Goal: Information Seeking & Learning: Learn about a topic

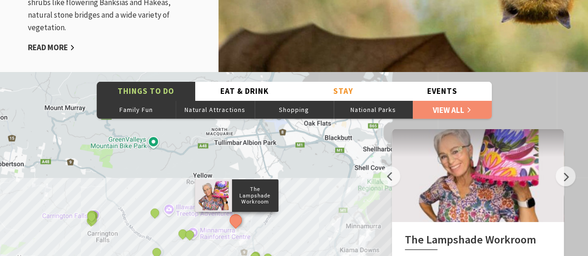
scroll to position [1394, 0]
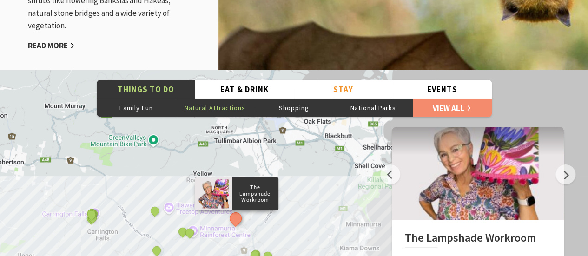
click at [227, 99] on button "Natural Attractions" at bounding box center [215, 108] width 79 height 19
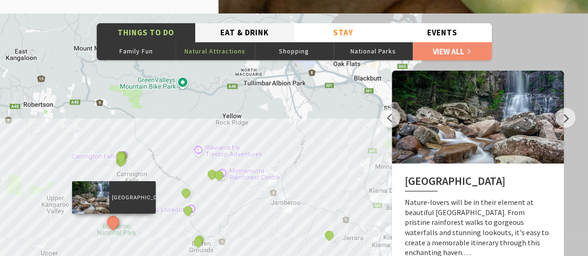
scroll to position [1455, 0]
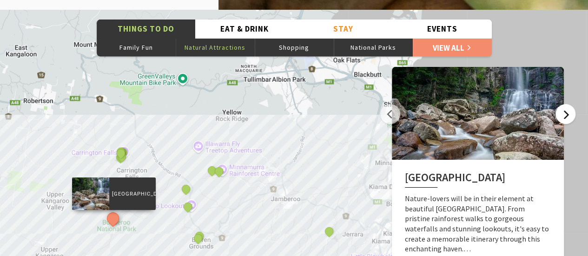
click at [569, 104] on button "Next" at bounding box center [565, 114] width 20 height 20
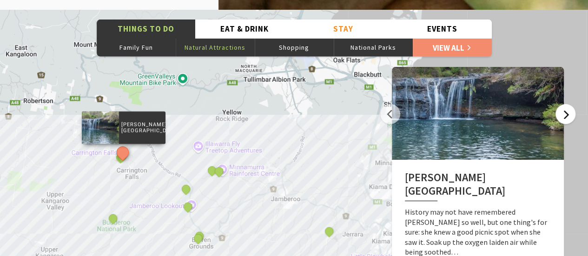
click at [569, 104] on button "Next" at bounding box center [565, 114] width 20 height 20
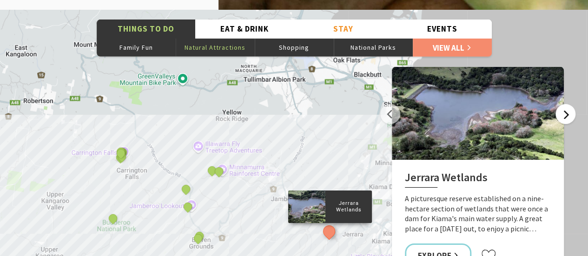
click at [569, 104] on button "Next" at bounding box center [565, 114] width 20 height 20
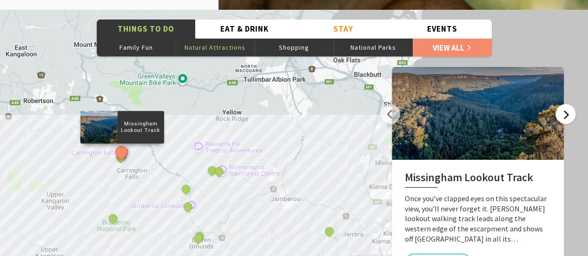
click at [569, 104] on button "Next" at bounding box center [565, 114] width 20 height 20
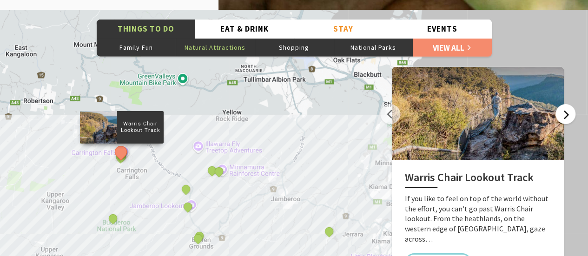
click at [569, 104] on button "Next" at bounding box center [565, 114] width 20 height 20
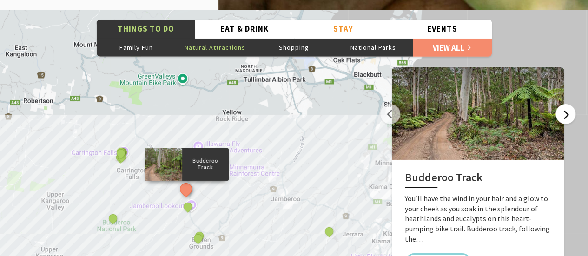
click at [569, 104] on button "Next" at bounding box center [565, 114] width 20 height 20
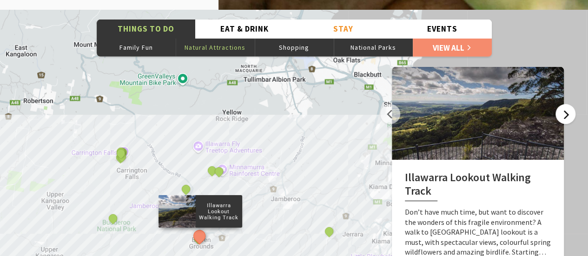
click at [569, 104] on button "Next" at bounding box center [565, 114] width 20 height 20
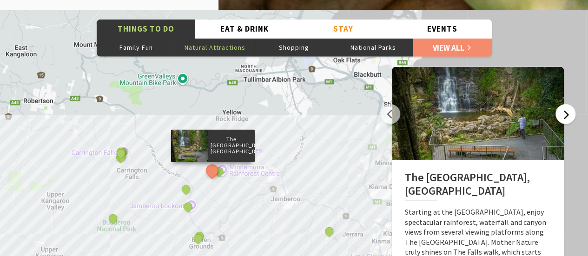
click at [569, 104] on button "Next" at bounding box center [565, 114] width 20 height 20
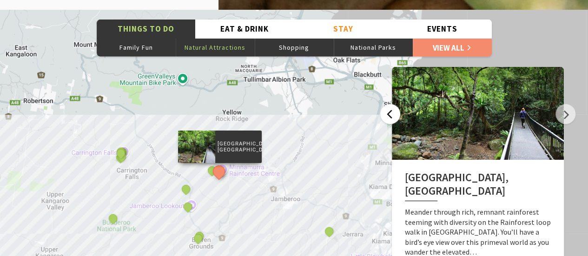
click at [392, 104] on button "Previous" at bounding box center [390, 114] width 20 height 20
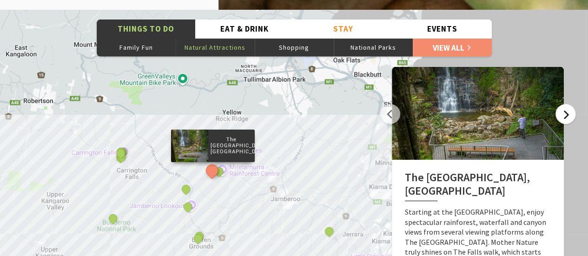
click at [570, 105] on button "Next" at bounding box center [565, 114] width 20 height 20
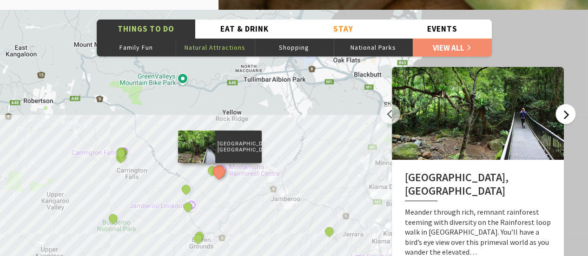
click at [570, 105] on button "Next" at bounding box center [565, 114] width 20 height 20
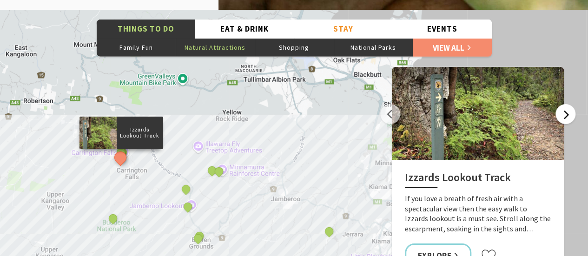
click at [570, 105] on button "Next" at bounding box center [565, 114] width 20 height 20
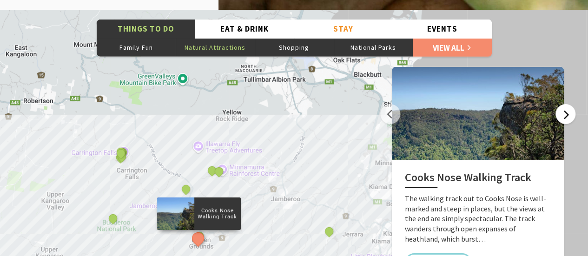
click at [570, 105] on button "Next" at bounding box center [565, 114] width 20 height 20
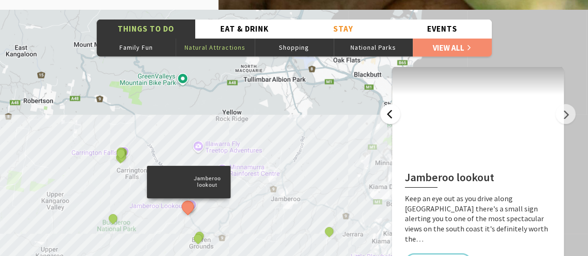
click at [389, 104] on button "Previous" at bounding box center [390, 114] width 20 height 20
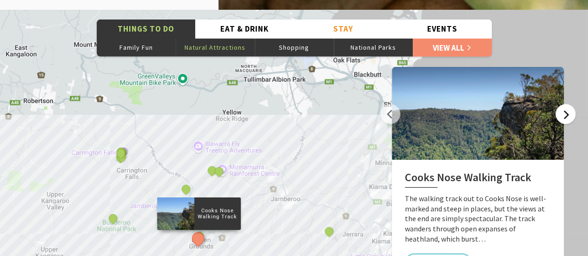
click at [568, 104] on button "Next" at bounding box center [565, 114] width 20 height 20
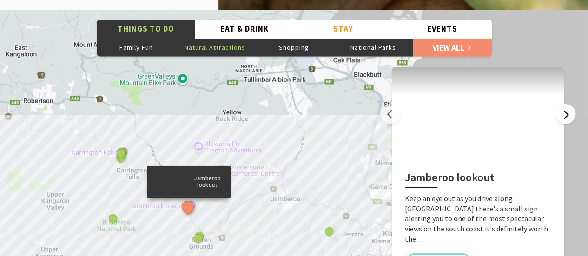
click at [568, 104] on button "Next" at bounding box center [565, 114] width 20 height 20
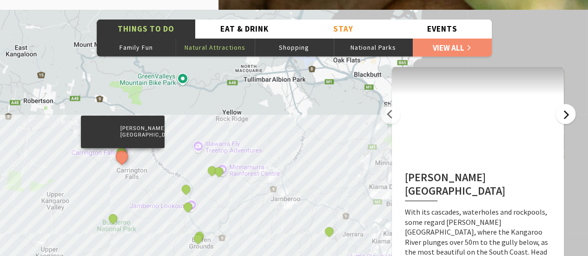
click at [568, 104] on button "Next" at bounding box center [565, 114] width 20 height 20
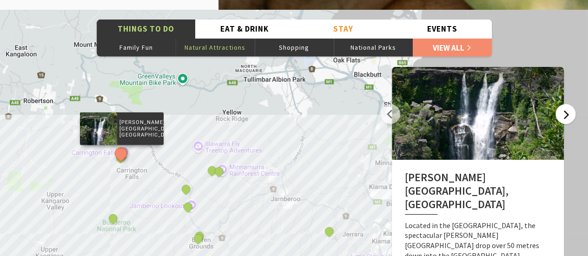
click at [568, 104] on button "Next" at bounding box center [565, 114] width 20 height 20
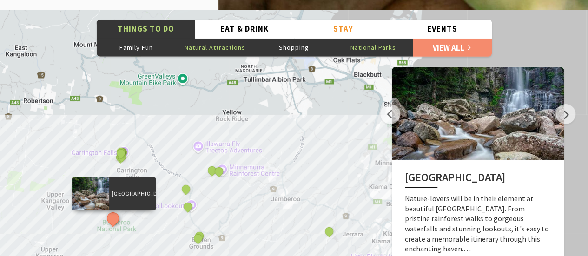
click at [349, 38] on button "National Parks" at bounding box center [373, 47] width 79 height 19
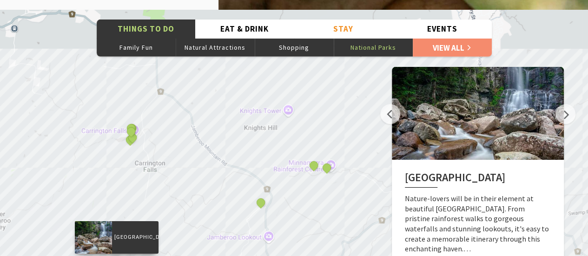
click at [349, 38] on button "National Parks" at bounding box center [373, 47] width 79 height 19
click at [131, 38] on button "Family Fun" at bounding box center [136, 47] width 79 height 19
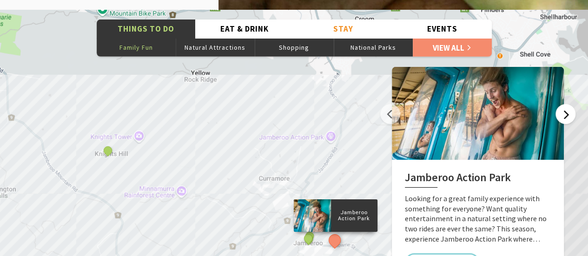
click at [567, 106] on button "Next" at bounding box center [565, 114] width 20 height 20
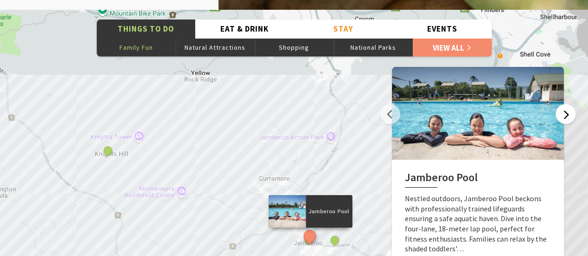
click at [567, 106] on button "Next" at bounding box center [565, 114] width 20 height 20
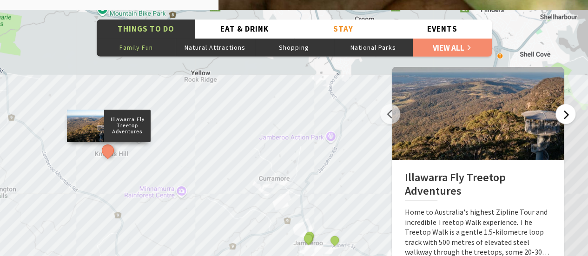
click at [567, 106] on button "Next" at bounding box center [565, 114] width 20 height 20
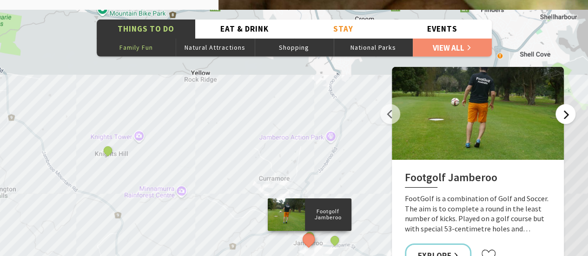
click at [567, 106] on button "Next" at bounding box center [565, 114] width 20 height 20
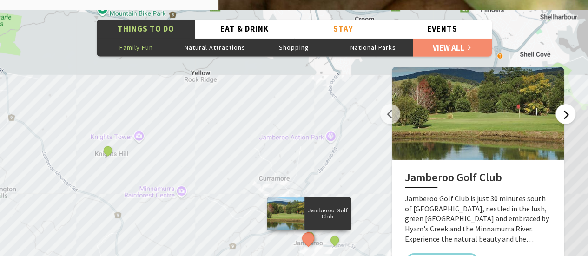
click at [567, 106] on button "Next" at bounding box center [565, 114] width 20 height 20
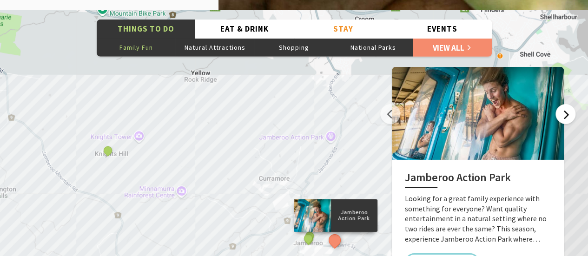
click at [567, 106] on button "Next" at bounding box center [565, 114] width 20 height 20
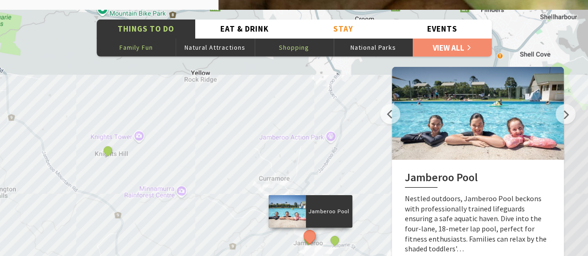
click at [270, 38] on button "Shopping" at bounding box center [294, 47] width 79 height 19
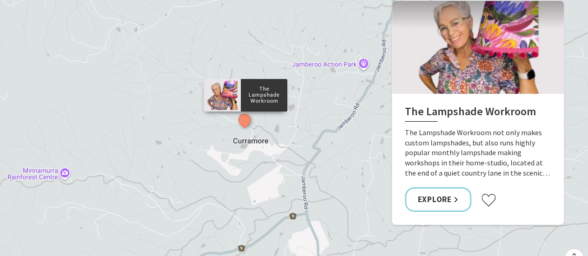
scroll to position [1487, 0]
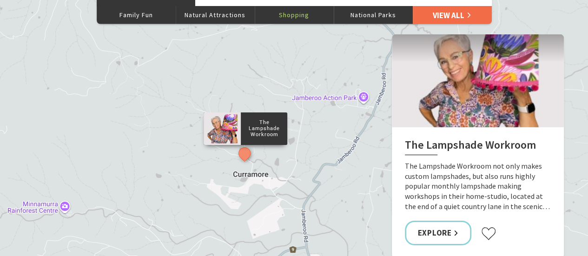
click at [430, 7] on link "View All" at bounding box center [452, 15] width 79 height 19
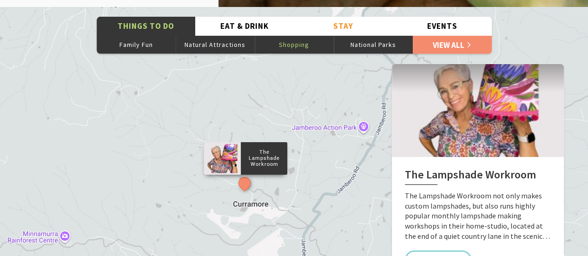
scroll to position [1444, 0]
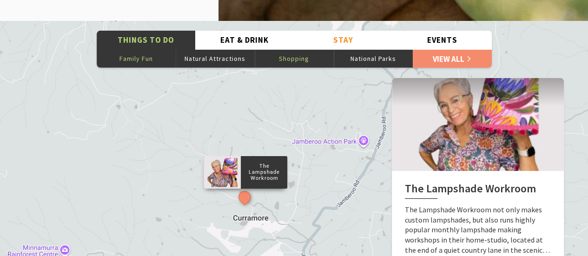
click at [158, 51] on button "Family Fun" at bounding box center [136, 58] width 79 height 19
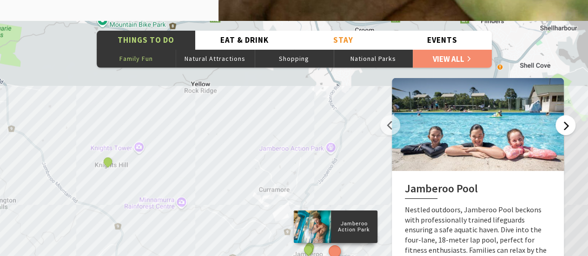
click at [562, 115] on button "Next" at bounding box center [565, 125] width 20 height 20
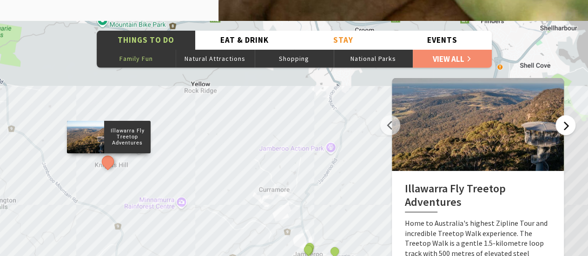
click at [562, 115] on button "Next" at bounding box center [565, 125] width 20 height 20
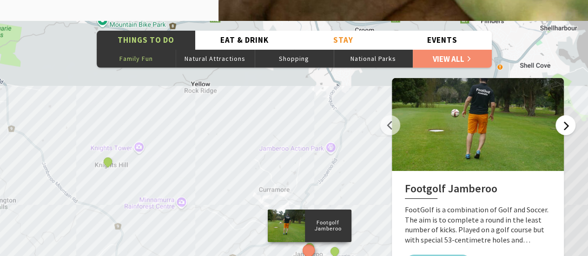
click at [562, 115] on button "Next" at bounding box center [565, 125] width 20 height 20
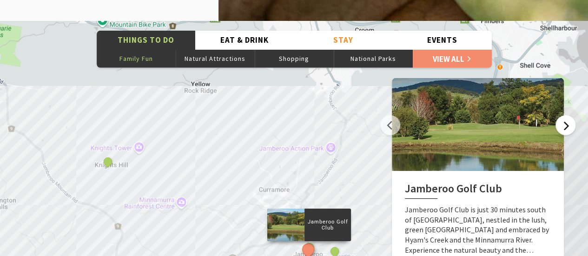
click at [562, 115] on button "Next" at bounding box center [565, 125] width 20 height 20
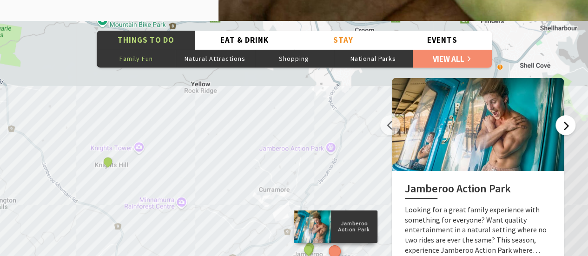
click at [562, 115] on button "Next" at bounding box center [565, 125] width 20 height 20
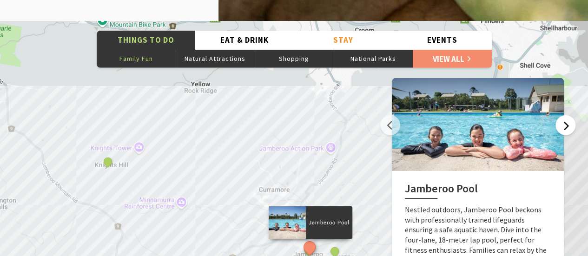
click at [562, 115] on button "Next" at bounding box center [565, 125] width 20 height 20
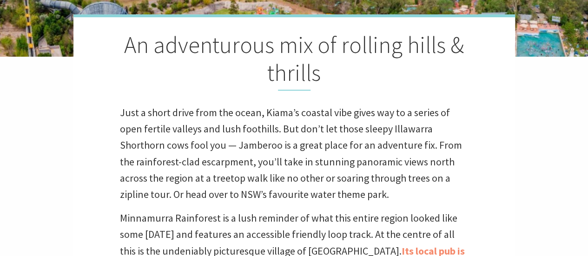
scroll to position [0, 0]
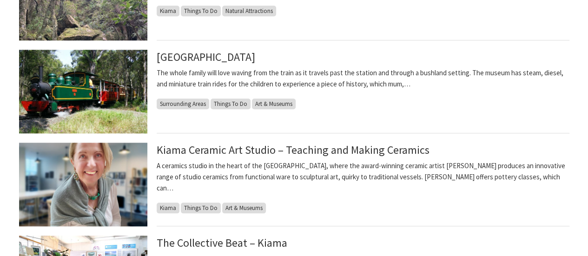
scroll to position [387, 0]
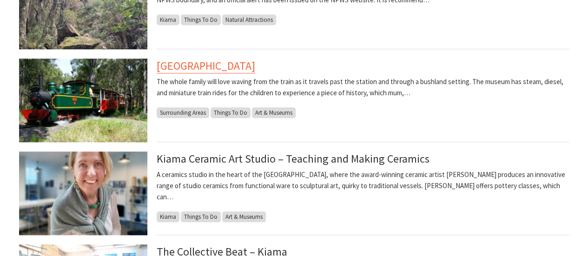
click at [196, 62] on link "Illawarra Light Railway Museum" at bounding box center [206, 66] width 99 height 15
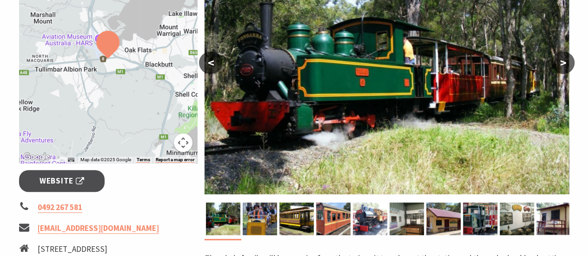
scroll to position [221, 0]
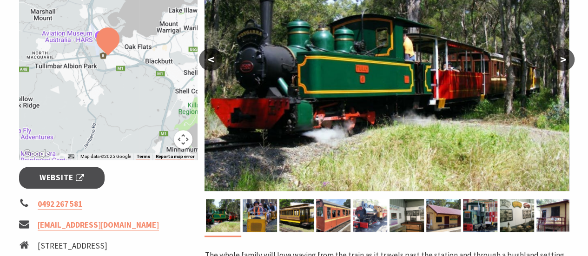
click at [556, 67] on button ">" at bounding box center [562, 59] width 23 height 22
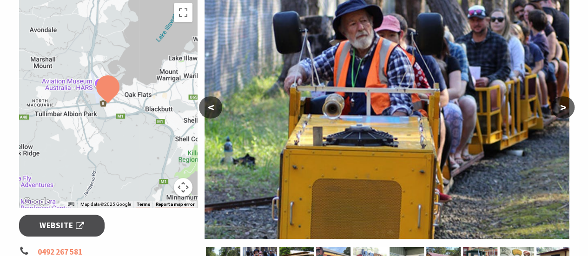
scroll to position [172, 0]
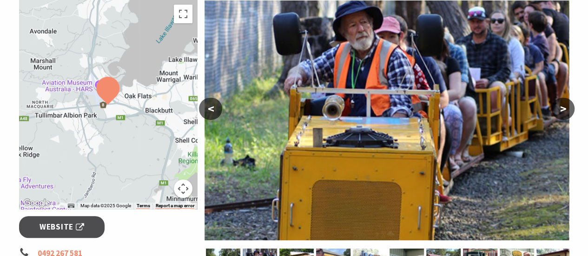
click at [567, 101] on button ">" at bounding box center [562, 109] width 23 height 22
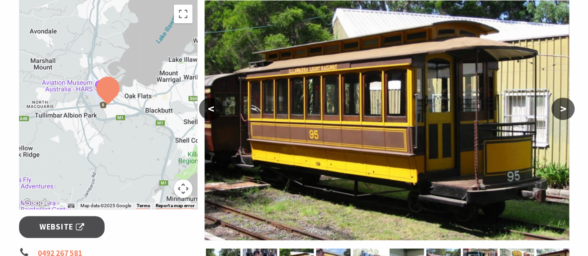
click at [567, 101] on button ">" at bounding box center [562, 109] width 23 height 22
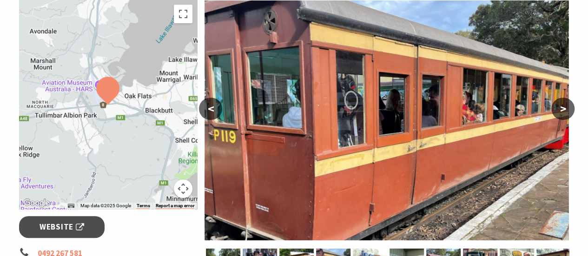
click at [567, 101] on button ">" at bounding box center [562, 109] width 23 height 22
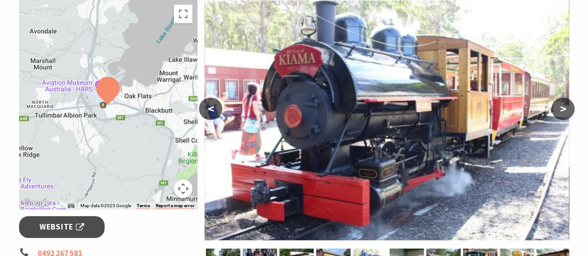
click at [567, 101] on button ">" at bounding box center [562, 109] width 23 height 22
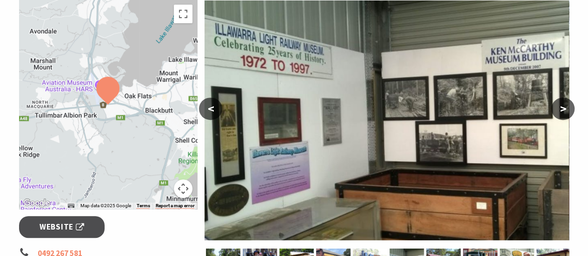
click at [567, 101] on button ">" at bounding box center [562, 109] width 23 height 22
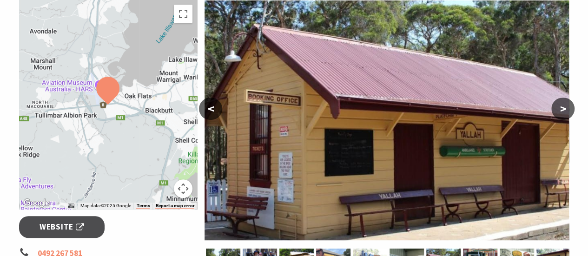
click at [567, 101] on button ">" at bounding box center [562, 109] width 23 height 22
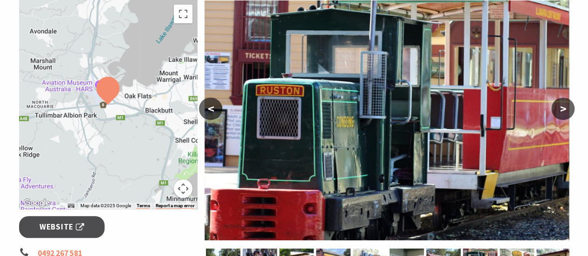
click at [567, 101] on button ">" at bounding box center [562, 109] width 23 height 22
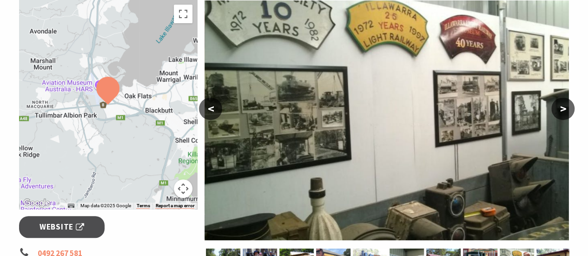
click at [567, 101] on button ">" at bounding box center [562, 109] width 23 height 22
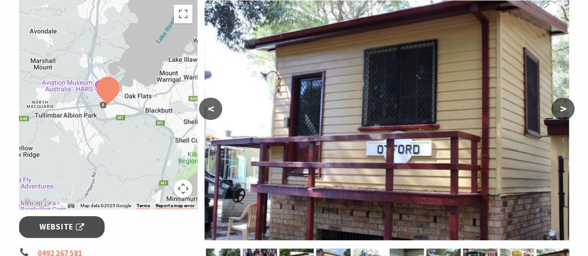
click at [567, 101] on button ">" at bounding box center [562, 109] width 23 height 22
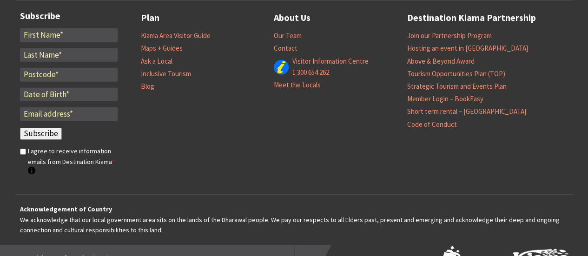
scroll to position [1254, 0]
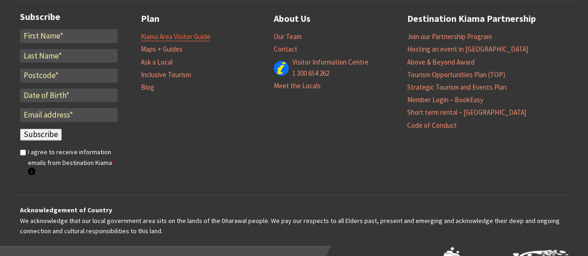
click at [190, 38] on link "Kiama Area Visitor Guide" at bounding box center [176, 36] width 70 height 9
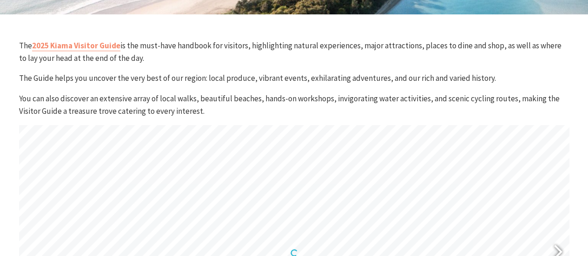
scroll to position [319, 0]
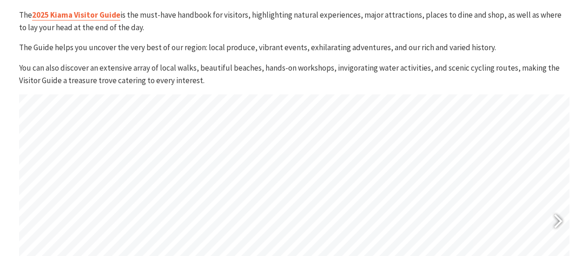
click at [65, 14] on link "2025 Kiama Visitor Guide" at bounding box center [76, 15] width 88 height 11
